Goal: Task Accomplishment & Management: Complete application form

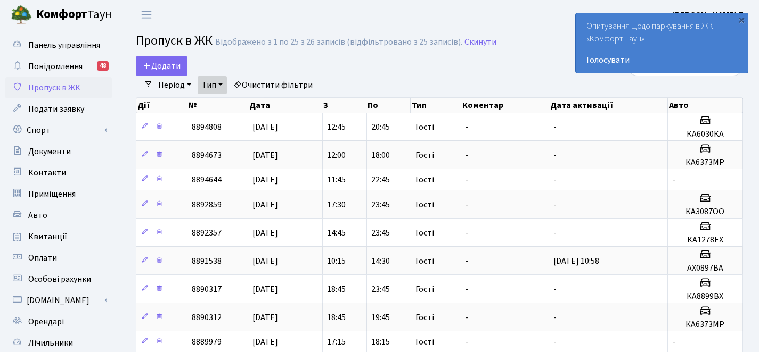
select select "25"
click at [178, 73] on link "Додати" at bounding box center [162, 66] width 52 height 20
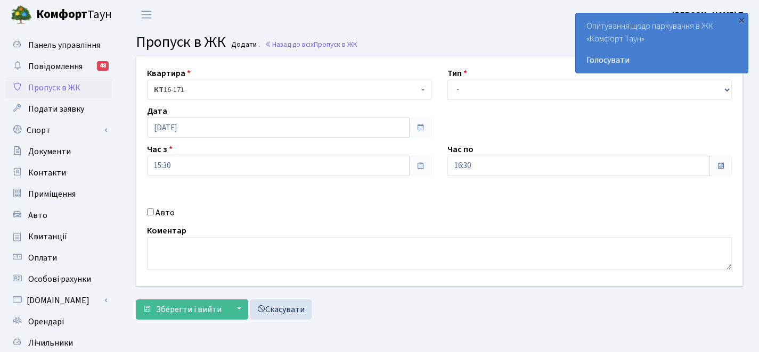
click at [149, 212] on input "Авто" at bounding box center [150, 212] width 7 height 7
checkbox input "true"
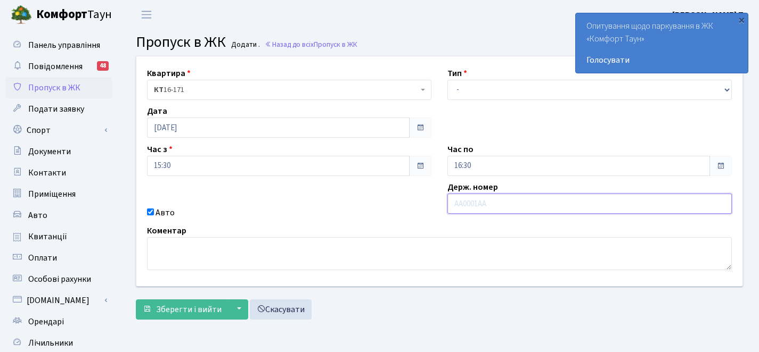
paste input "Ві2461ев"
type input "Ві2461ев"
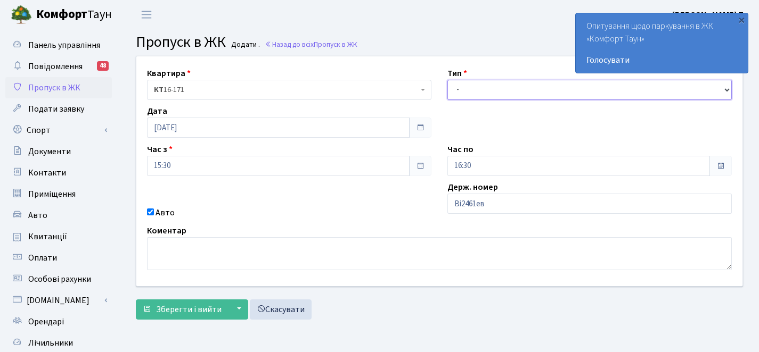
click at [507, 95] on select "- Доставка Таксі Гості Сервіс" at bounding box center [589, 90] width 284 height 20
select select "3"
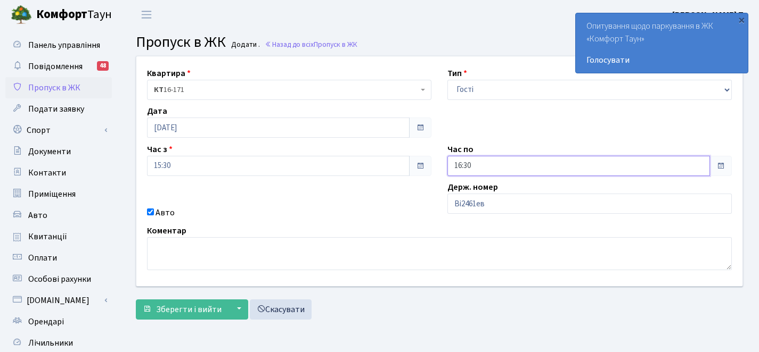
click at [534, 171] on input "16:30" at bounding box center [578, 166] width 262 height 20
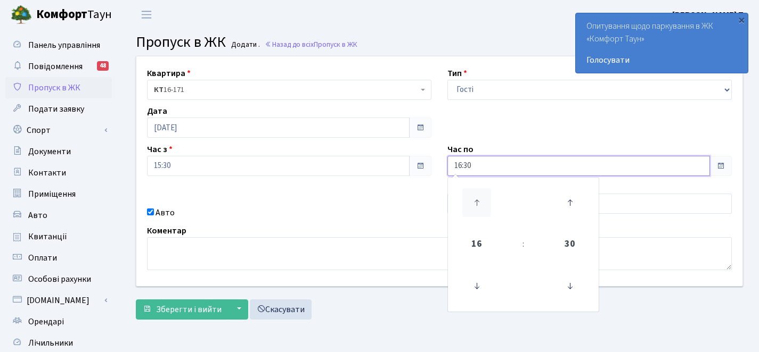
click at [477, 203] on icon at bounding box center [476, 202] width 29 height 29
type input "19:30"
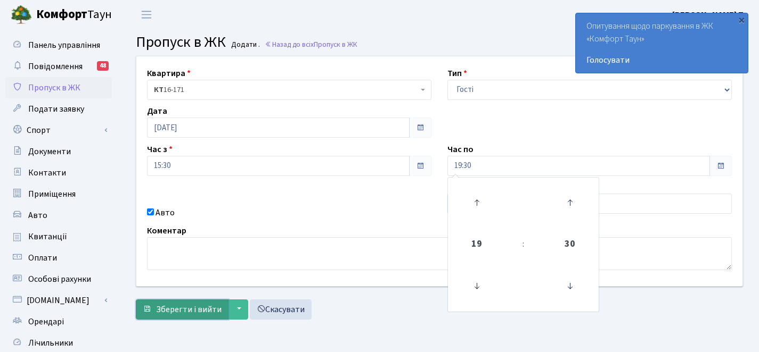
click at [210, 307] on span "Зберегти і вийти" at bounding box center [188, 310] width 65 height 12
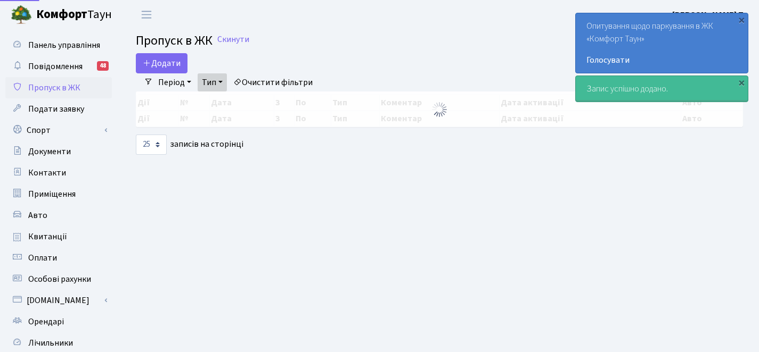
select select "25"
